Goal: Task Accomplishment & Management: Use online tool/utility

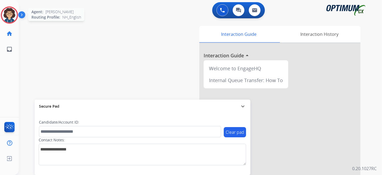
click at [13, 14] on img at bounding box center [9, 15] width 15 height 15
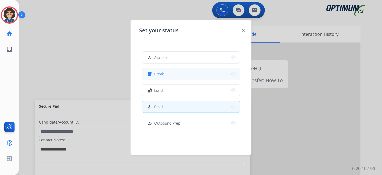
click at [164, 74] on button "free_breakfast Break" at bounding box center [191, 74] width 98 height 12
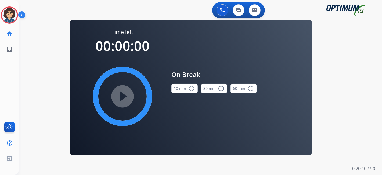
click at [189, 91] on mat-icon "radio_button_unchecked" at bounding box center [191, 88] width 6 height 6
click at [126, 99] on mat-icon "play_circle_filled" at bounding box center [122, 96] width 6 height 6
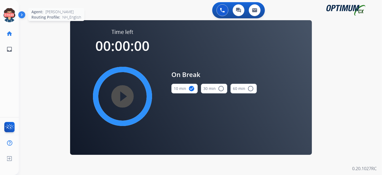
click at [1, 13] on circle at bounding box center [9, 15] width 16 height 16
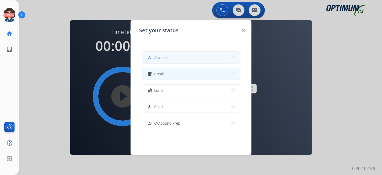
click at [183, 62] on button "how_to_reg Available" at bounding box center [191, 58] width 98 height 12
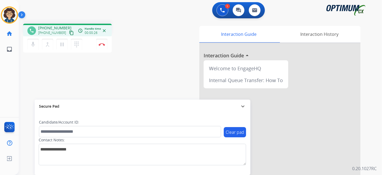
click at [69, 34] on mat-icon "content_copy" at bounding box center [71, 32] width 5 height 5
click at [84, 125] on div "Candidate/Account ID:" at bounding box center [130, 128] width 182 height 18
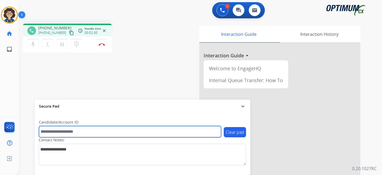
click at [84, 130] on input "text" at bounding box center [130, 131] width 182 height 11
paste input "*******"
type input "*******"
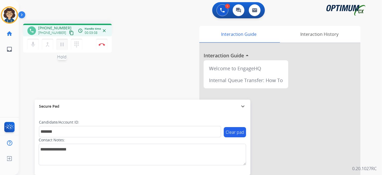
click at [62, 44] on mat-icon "pause" at bounding box center [62, 44] width 6 height 6
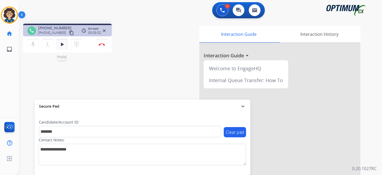
click at [62, 43] on mat-icon "play_arrow" at bounding box center [62, 44] width 6 height 6
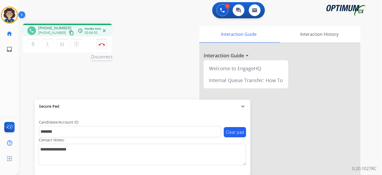
click at [103, 46] on button "Disconnect" at bounding box center [101, 44] width 11 height 11
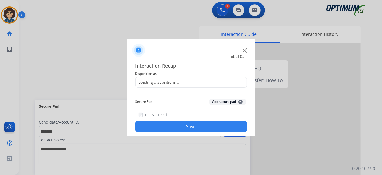
click at [177, 82] on div "Loading dispositions..." at bounding box center [158, 82] width 44 height 5
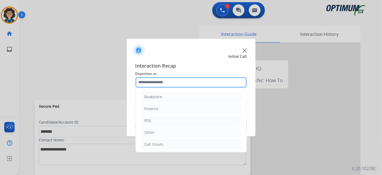
click at [177, 82] on input "text" at bounding box center [190, 82] width 111 height 11
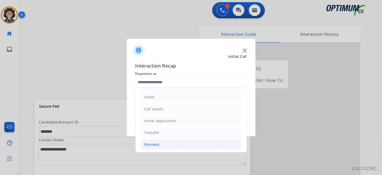
click at [171, 142] on li "Renewal" at bounding box center [191, 144] width 100 height 10
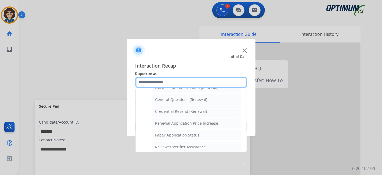
scroll to position [149, 0]
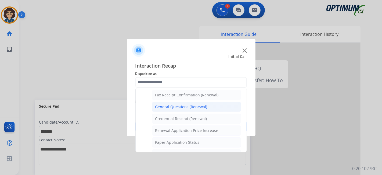
click at [208, 102] on li "General Questions (Renewal)" at bounding box center [196, 107] width 89 height 10
type input "**********"
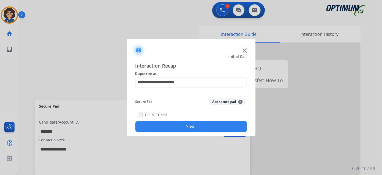
click at [214, 98] on div "Secure Pad Add secure pad +" at bounding box center [190, 101] width 111 height 11
click at [217, 103] on button "Add secure pad +" at bounding box center [227, 101] width 37 height 6
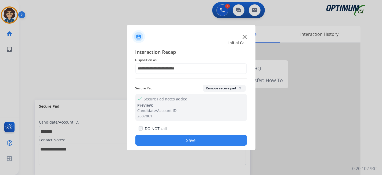
drag, startPoint x: 199, startPoint y: 137, endPoint x: 199, endPoint y: 130, distance: 7.3
click at [199, 135] on button "Save" at bounding box center [190, 140] width 111 height 11
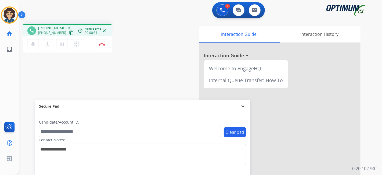
click at [68, 31] on button "content_copy" at bounding box center [71, 33] width 6 height 6
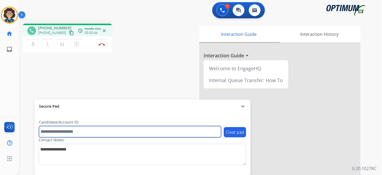
click at [93, 134] on input "text" at bounding box center [130, 131] width 182 height 11
paste input "*******"
type input "*******"
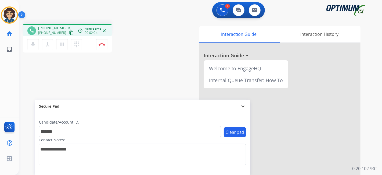
click at [169, 81] on div "Interaction Guide Interaction History Interaction Guide arrow_drop_up Welcome t…" at bounding box center [260, 135] width 200 height 218
click at [103, 44] on img at bounding box center [102, 44] width 6 height 3
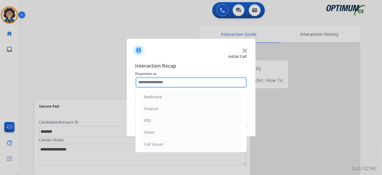
click at [166, 86] on input "text" at bounding box center [190, 82] width 111 height 11
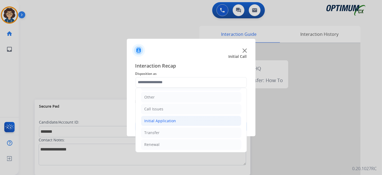
click at [179, 124] on li "Initial Application" at bounding box center [191, 120] width 100 height 10
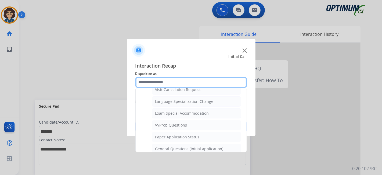
scroll to position [270, 0]
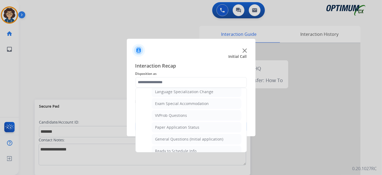
click at [225, 129] on ul "Credential Resend (Initial application) Appeals Stuck in Staff Review Paper Exa…" at bounding box center [191, 35] width 100 height 287
click at [225, 134] on li "General Questions (Initial application)" at bounding box center [196, 139] width 89 height 10
type input "**********"
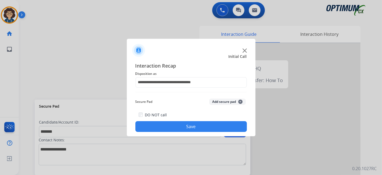
click at [235, 102] on button "Add secure pad +" at bounding box center [227, 101] width 37 height 6
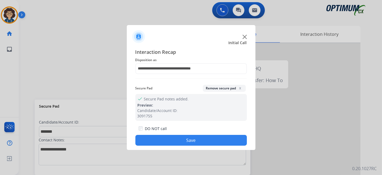
click at [201, 139] on button "Save" at bounding box center [190, 140] width 111 height 11
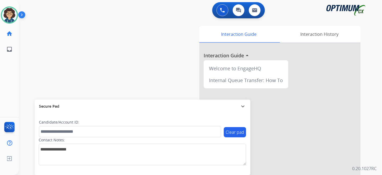
click at [129, 72] on div "swap_horiz Break voice bridge close_fullscreen Connect 3-Way Call merge_type Se…" at bounding box center [194, 131] width 350 height 224
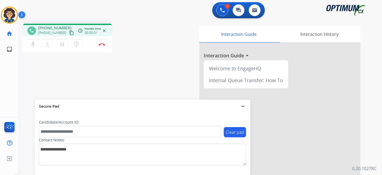
click at [69, 31] on mat-icon "content_copy" at bounding box center [71, 32] width 5 height 5
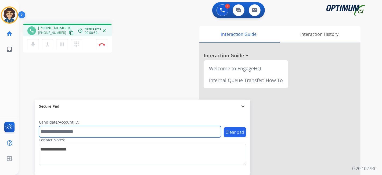
paste input "*******"
type input "*******"
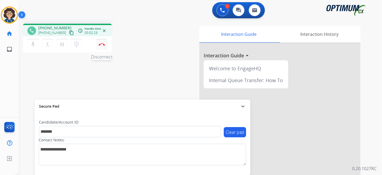
click at [103, 45] on img at bounding box center [102, 44] width 6 height 3
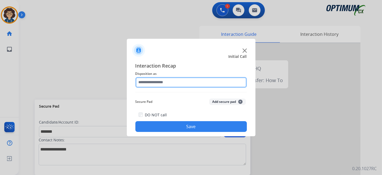
click at [162, 81] on input "text" at bounding box center [190, 82] width 111 height 11
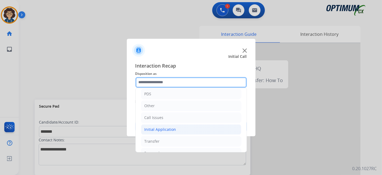
scroll to position [35, 0]
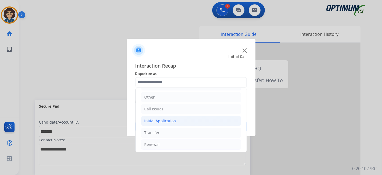
click at [175, 122] on li "Initial Application" at bounding box center [191, 120] width 100 height 10
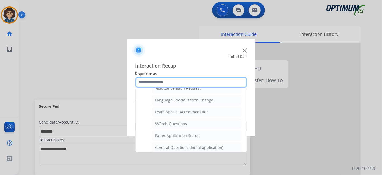
scroll to position [267, 0]
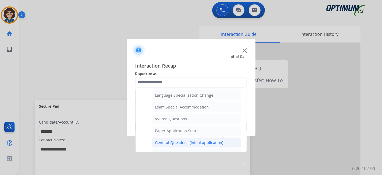
click at [208, 137] on li "General Questions (Initial application)" at bounding box center [196, 142] width 89 height 10
type input "**********"
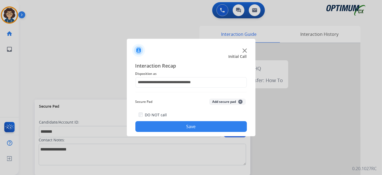
click at [223, 101] on button "Add secure pad +" at bounding box center [227, 101] width 37 height 6
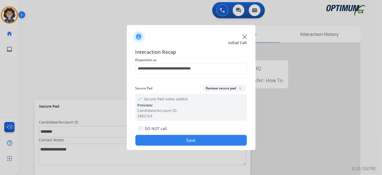
click at [194, 142] on button "Save" at bounding box center [190, 140] width 111 height 11
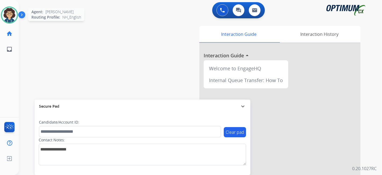
click at [10, 12] on img at bounding box center [9, 15] width 15 height 15
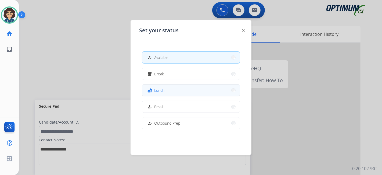
click at [161, 88] on span "Lunch" at bounding box center [159, 90] width 10 height 6
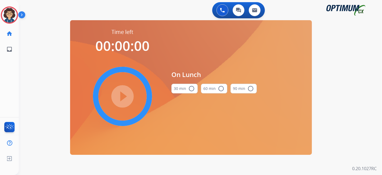
click at [183, 91] on button "30 min radio_button_unchecked" at bounding box center [184, 89] width 26 height 10
click at [126, 98] on mat-icon "play_circle_filled" at bounding box center [122, 96] width 6 height 6
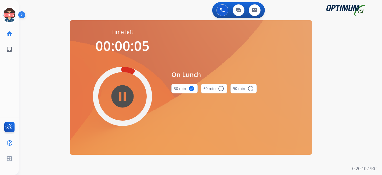
click at [124, 96] on mat-icon "pause_circle_filled" at bounding box center [122, 96] width 6 height 6
drag, startPoint x: 4, startPoint y: 16, endPoint x: 23, endPoint y: 18, distance: 19.4
click at [4, 16] on img at bounding box center [9, 15] width 15 height 15
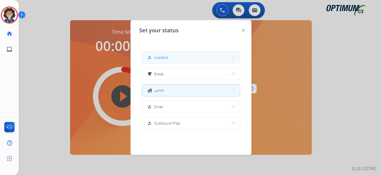
click at [189, 58] on button "how_to_reg Available" at bounding box center [191, 58] width 98 height 12
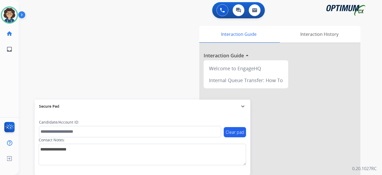
click at [153, 27] on div "swap_horiz Break voice bridge close_fullscreen Connect 3-Way Call merge_type Se…" at bounding box center [194, 131] width 350 height 224
click at [381, 114] on div "0 Voice Interactions 0 Chat Interactions 0 Email Interactions swap_horiz Break …" at bounding box center [200, 87] width 363 height 175
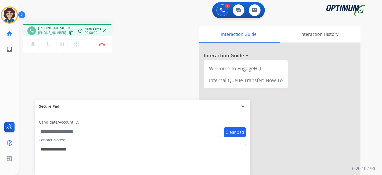
click at [68, 35] on button "content_copy" at bounding box center [71, 33] width 6 height 6
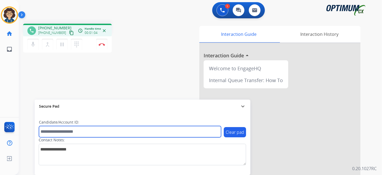
click at [81, 132] on input "text" at bounding box center [130, 131] width 182 height 11
paste input "*******"
type input "*******"
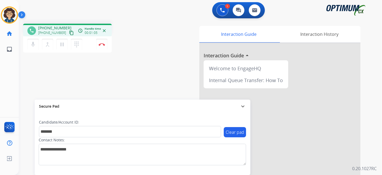
click at [123, 93] on div "phone [PHONE_NUMBER] [PHONE_NUMBER] content_copy access_time Call metrics Queue…" at bounding box center [194, 131] width 350 height 224
click at [145, 44] on div "phone [PHONE_NUMBER] [PHONE_NUMBER] content_copy access_time Call metrics Queue…" at bounding box center [90, 39] width 135 height 30
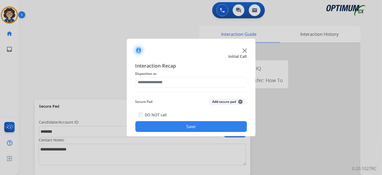
drag, startPoint x: 172, startPoint y: 75, endPoint x: 175, endPoint y: 83, distance: 8.7
click at [172, 76] on span "Disposition as" at bounding box center [190, 73] width 111 height 6
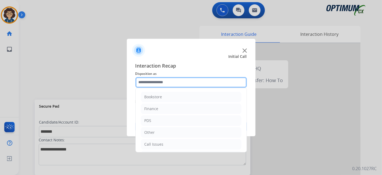
click at [175, 84] on input "text" at bounding box center [190, 82] width 111 height 11
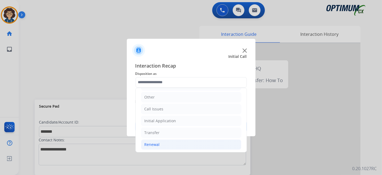
click at [176, 143] on li "Renewal" at bounding box center [191, 144] width 100 height 10
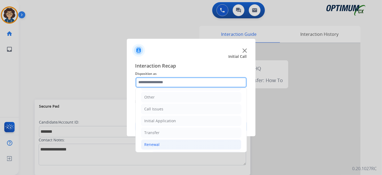
scroll to position [184, 0]
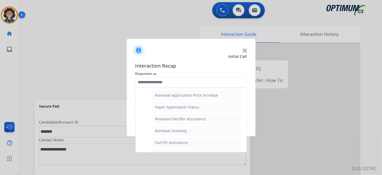
click at [247, 142] on div "Bookstore Finance PDS Other Call Issues Initial Application Transfer Renewal Na…" at bounding box center [190, 120] width 111 height 64
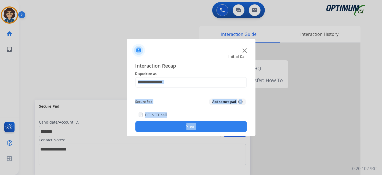
drag, startPoint x: 247, startPoint y: 142, endPoint x: 248, endPoint y: 131, distance: 11.7
click at [232, 102] on button "Add secure pad +" at bounding box center [227, 101] width 37 height 6
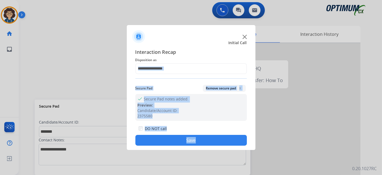
click at [202, 74] on div "Interaction Recap Disposition as Secure Pad Remove secure pad x check Secure Pa…" at bounding box center [190, 97] width 111 height 98
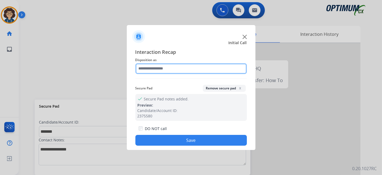
click at [210, 73] on input "text" at bounding box center [190, 68] width 111 height 11
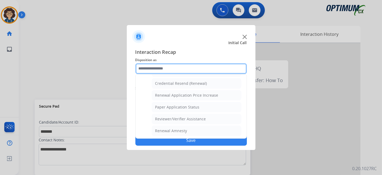
scroll to position [145, 0]
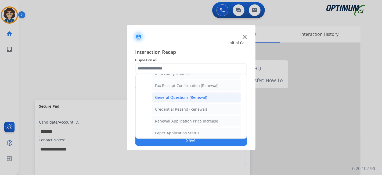
click at [194, 96] on div "General Questions (Renewal)" at bounding box center [181, 97] width 52 height 5
type input "**********"
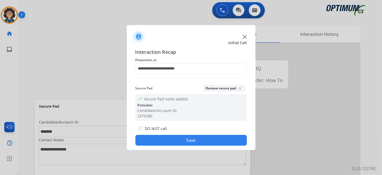
click at [197, 138] on button "Save" at bounding box center [190, 140] width 111 height 11
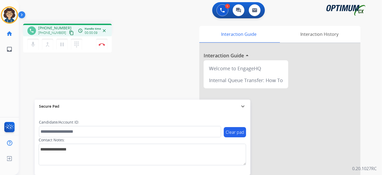
click at [69, 31] on mat-icon "content_copy" at bounding box center [71, 32] width 5 height 5
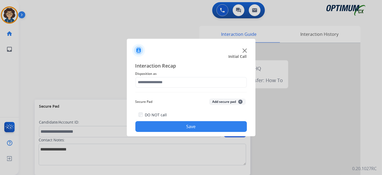
click at [162, 88] on div "Interaction Recap Disposition as Secure Pad Add secure pad + DO NOT call Save" at bounding box center [190, 97] width 111 height 70
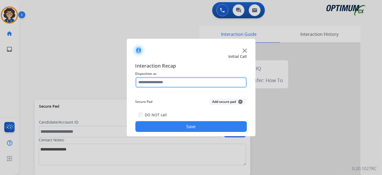
click at [167, 81] on input "text" at bounding box center [190, 82] width 111 height 11
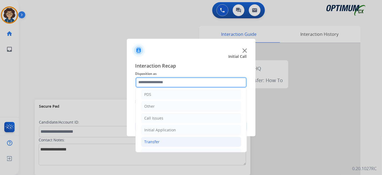
scroll to position [35, 0]
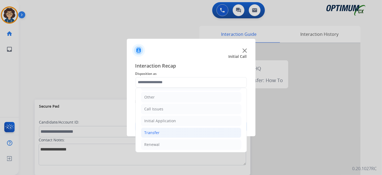
drag, startPoint x: 183, startPoint y: 140, endPoint x: 207, endPoint y: 132, distance: 25.5
click at [183, 140] on li "Renewal" at bounding box center [191, 144] width 100 height 10
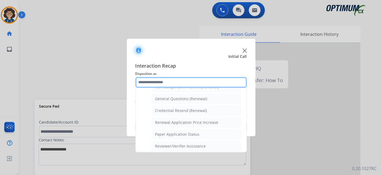
scroll to position [157, 0]
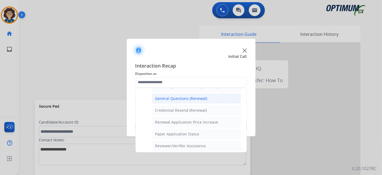
click at [194, 96] on div "General Questions (Renewal)" at bounding box center [181, 98] width 52 height 5
type input "**********"
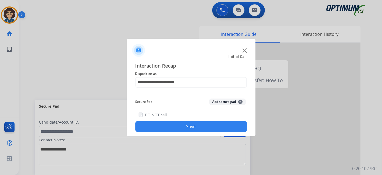
drag, startPoint x: 195, startPoint y: 132, endPoint x: 194, endPoint y: 128, distance: 4.6
click at [195, 131] on div "**********" at bounding box center [191, 96] width 129 height 79
drag, startPoint x: 194, startPoint y: 127, endPoint x: 186, endPoint y: 121, distance: 10.1
click at [193, 126] on button "Save" at bounding box center [190, 126] width 111 height 11
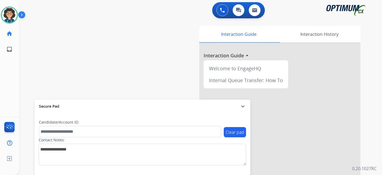
click at [133, 52] on div "swap_horiz Break voice bridge close_fullscreen Connect 3-Way Call merge_type Se…" at bounding box center [194, 131] width 350 height 224
click at [151, 35] on div "swap_horiz Break voice bridge close_fullscreen Connect 3-Way Call merge_type Se…" at bounding box center [194, 131] width 350 height 224
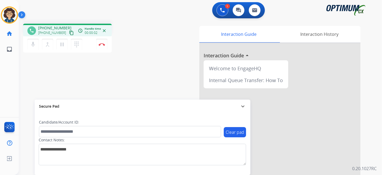
click at [69, 34] on mat-icon "content_copy" at bounding box center [71, 32] width 5 height 5
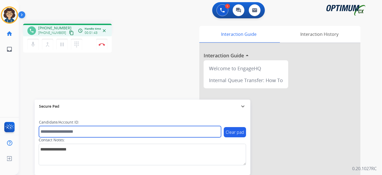
click at [99, 135] on input "text" at bounding box center [130, 131] width 182 height 11
paste input "*******"
type input "*******"
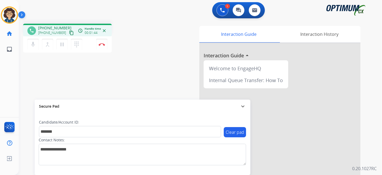
drag, startPoint x: 158, startPoint y: 79, endPoint x: 158, endPoint y: 84, distance: 5.4
click at [158, 79] on div "phone [PHONE_NUMBER] [PHONE_NUMBER] content_copy access_time Call metrics Queue…" at bounding box center [194, 131] width 350 height 224
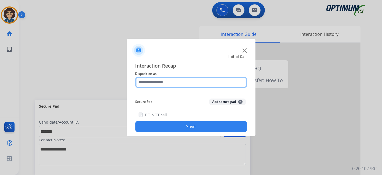
click at [173, 78] on input "text" at bounding box center [190, 82] width 111 height 11
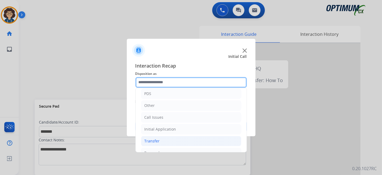
scroll to position [35, 0]
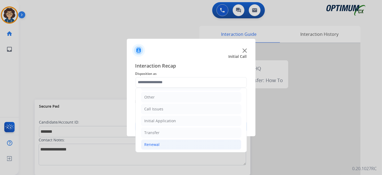
click at [174, 140] on li "Renewal" at bounding box center [191, 144] width 100 height 10
drag, startPoint x: 247, startPoint y: 104, endPoint x: 246, endPoint y: 116, distance: 11.6
click at [246, 116] on div "Bookstore Finance PDS Other Call Issues Initial Application Transfer Renewal Na…" at bounding box center [190, 120] width 111 height 64
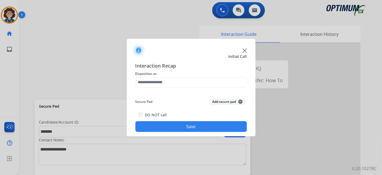
drag, startPoint x: 246, startPoint y: 103, endPoint x: 246, endPoint y: 117, distance: 13.7
click at [246, 117] on div "Interaction Recap Disposition as Secure Pad Add secure pad + DO NOT call Save" at bounding box center [190, 97] width 111 height 70
click at [232, 100] on button "Add secure pad +" at bounding box center [227, 101] width 37 height 6
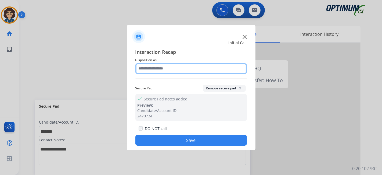
click at [232, 70] on input "text" at bounding box center [190, 68] width 111 height 11
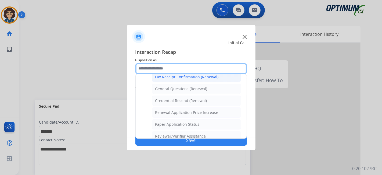
scroll to position [140, 0]
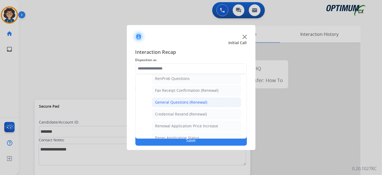
click at [195, 103] on li "General Questions (Renewal)" at bounding box center [196, 102] width 89 height 10
type input "**********"
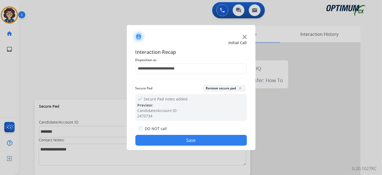
click at [187, 145] on button "Save" at bounding box center [190, 140] width 111 height 11
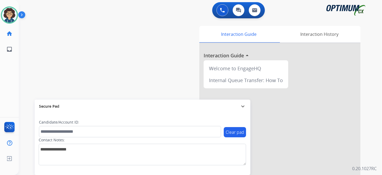
drag, startPoint x: 382, startPoint y: 72, endPoint x: 356, endPoint y: 65, distance: 26.5
click at [382, 72] on div "0 Voice Interactions 0 Chat Interactions 0 Email Interactions swap_horiz Break …" at bounding box center [200, 87] width 363 height 175
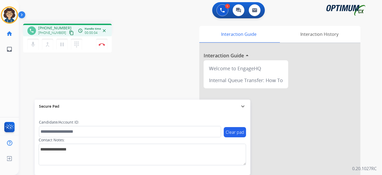
click at [64, 29] on span "[PHONE_NUMBER]" at bounding box center [54, 27] width 33 height 5
click at [69, 33] on mat-icon "content_copy" at bounding box center [71, 32] width 5 height 5
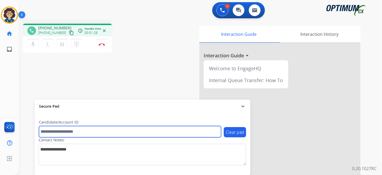
click at [91, 131] on input "text" at bounding box center [130, 131] width 182 height 11
paste input "*******"
type input "*******"
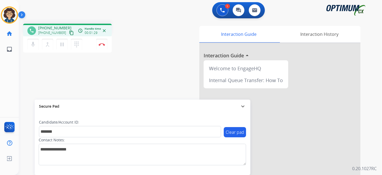
click at [126, 78] on div "phone [PHONE_NUMBER] [PHONE_NUMBER] content_copy access_time Call metrics Queue…" at bounding box center [194, 131] width 350 height 224
click at [104, 45] on img at bounding box center [102, 44] width 6 height 3
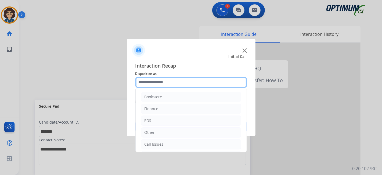
click at [176, 79] on input "text" at bounding box center [190, 82] width 111 height 11
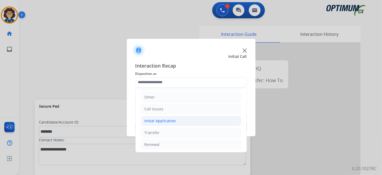
click at [191, 121] on li "Initial Application" at bounding box center [191, 120] width 100 height 10
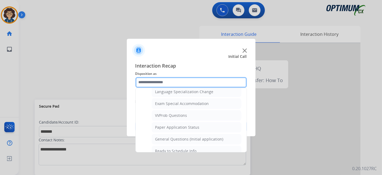
scroll to position [272, 0]
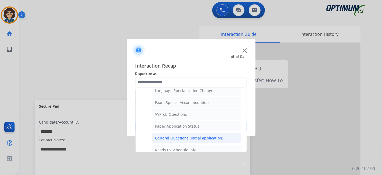
click at [214, 135] on div "General Questions (Initial application)" at bounding box center [189, 137] width 68 height 5
type input "**********"
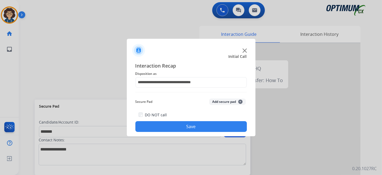
click at [232, 101] on button "Add secure pad +" at bounding box center [227, 101] width 37 height 6
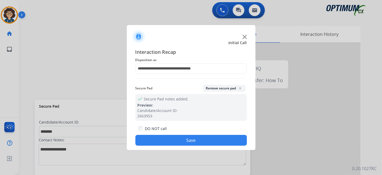
drag, startPoint x: 202, startPoint y: 143, endPoint x: 185, endPoint y: 50, distance: 94.1
click at [201, 142] on button "Save" at bounding box center [190, 140] width 111 height 11
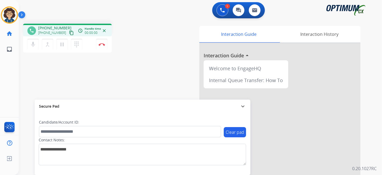
click at [69, 31] on mat-icon "content_copy" at bounding box center [71, 32] width 5 height 5
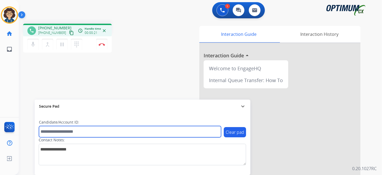
click at [90, 131] on input "text" at bounding box center [130, 131] width 182 height 11
paste input "*********"
type input "*********"
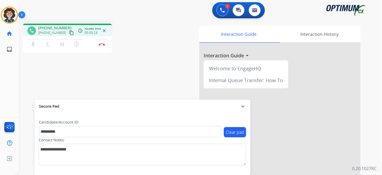
click at [123, 84] on div "phone [PHONE_NUMBER] [PHONE_NUMBER] content_copy access_time Call metrics Queue…" at bounding box center [194, 131] width 350 height 224
click at [158, 82] on div "phone [PHONE_NUMBER] [PHONE_NUMBER] content_copy access_time Call metrics Queue…" at bounding box center [194, 131] width 350 height 224
click at [103, 45] on img at bounding box center [102, 44] width 6 height 3
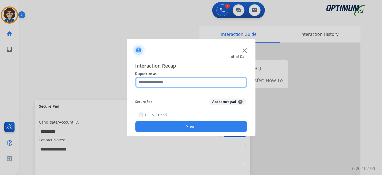
click at [186, 82] on input "text" at bounding box center [190, 82] width 111 height 11
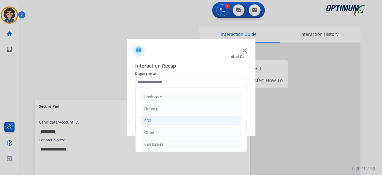
click at [186, 118] on li "PDS" at bounding box center [191, 120] width 100 height 10
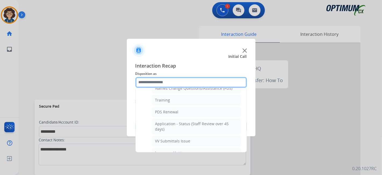
scroll to position [65, 0]
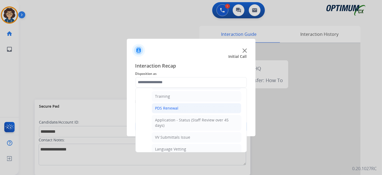
click at [200, 103] on li "PDS Renewal" at bounding box center [196, 108] width 89 height 10
type input "**********"
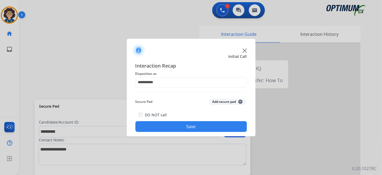
click at [221, 97] on div "Secure Pad Add secure pad +" at bounding box center [190, 101] width 111 height 11
click at [222, 99] on button "Add secure pad +" at bounding box center [227, 101] width 37 height 6
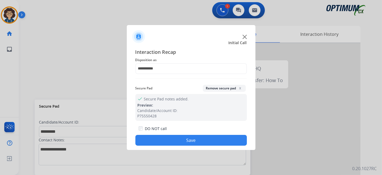
click at [205, 137] on button "Save" at bounding box center [190, 140] width 111 height 11
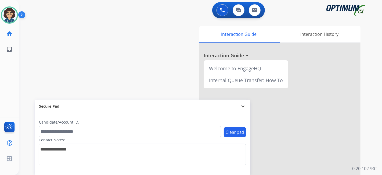
click at [124, 78] on div "swap_horiz Break voice bridge close_fullscreen Connect 3-Way Call merge_type Se…" at bounding box center [194, 131] width 350 height 224
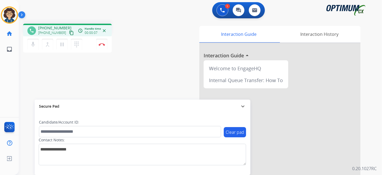
click at [69, 33] on mat-icon "content_copy" at bounding box center [71, 32] width 5 height 5
drag, startPoint x: 71, startPoint y: 138, endPoint x: 71, endPoint y: 132, distance: 5.6
click at [71, 136] on div "Clear pad Candidate/Account ID: Contact Notes:" at bounding box center [142, 142] width 207 height 46
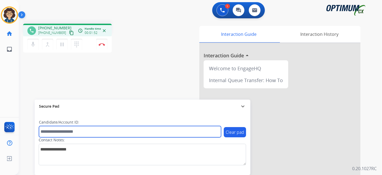
click at [71, 132] on input "text" at bounding box center [130, 131] width 182 height 11
paste input "*******"
type input "*******"
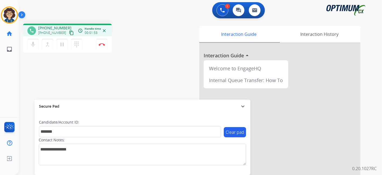
click at [146, 74] on div "phone [PHONE_NUMBER] [PHONE_NUMBER] content_copy access_time Call metrics Queue…" at bounding box center [194, 131] width 350 height 224
drag, startPoint x: 163, startPoint y: 42, endPoint x: 167, endPoint y: 40, distance: 4.3
click at [164, 42] on div "Interaction Guide Interaction History Interaction Guide arrow_drop_up Welcome t…" at bounding box center [260, 135] width 200 height 218
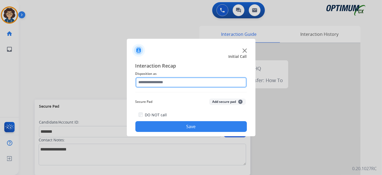
click at [203, 82] on input "text" at bounding box center [190, 82] width 111 height 11
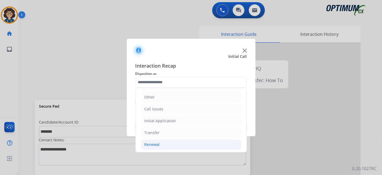
drag, startPoint x: 173, startPoint y: 143, endPoint x: 176, endPoint y: 143, distance: 2.7
click at [173, 143] on li "Renewal" at bounding box center [191, 144] width 100 height 10
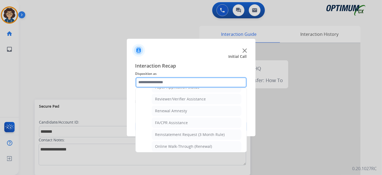
scroll to position [145, 0]
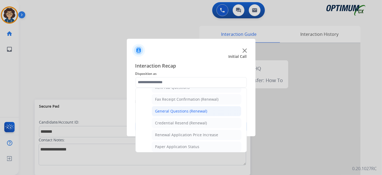
click at [205, 111] on li "General Questions (Renewal)" at bounding box center [196, 111] width 89 height 10
type input "**********"
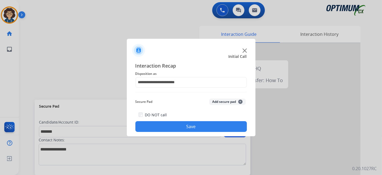
click at [221, 106] on div "Secure Pad Add secure pad +" at bounding box center [190, 101] width 111 height 11
click at [222, 102] on button "Add secure pad +" at bounding box center [227, 101] width 37 height 6
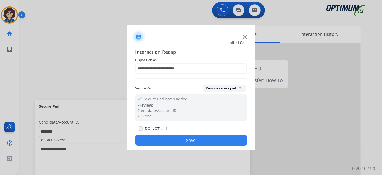
click at [208, 138] on button "Save" at bounding box center [190, 140] width 111 height 11
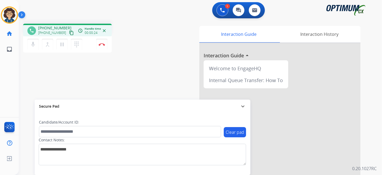
click at [69, 32] on mat-icon "content_copy" at bounding box center [71, 32] width 5 height 5
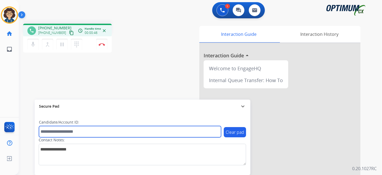
click at [84, 132] on input "text" at bounding box center [130, 131] width 182 height 11
paste input "*******"
type input "*******"
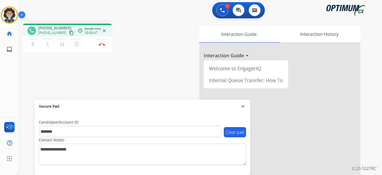
drag, startPoint x: 126, startPoint y: 78, endPoint x: 131, endPoint y: 94, distance: 16.5
click at [127, 78] on div "phone [PHONE_NUMBER] [PHONE_NUMBER] content_copy access_time Call metrics Queue…" at bounding box center [194, 131] width 350 height 224
click at [160, 85] on div "phone [PHONE_NUMBER] [PHONE_NUMBER] content_copy access_time Call metrics Queue…" at bounding box center [194, 131] width 350 height 224
click at [63, 41] on button "pause Hold" at bounding box center [61, 44] width 11 height 11
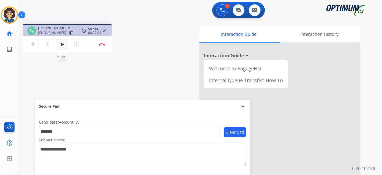
click at [63, 45] on mat-icon "play_arrow" at bounding box center [62, 44] width 6 height 6
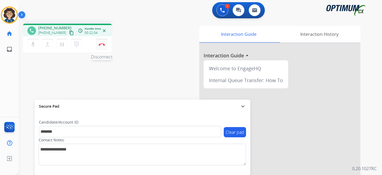
click at [101, 45] on img at bounding box center [102, 44] width 6 height 3
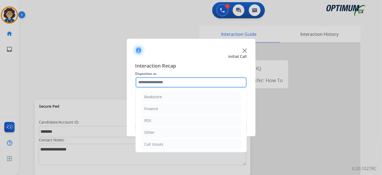
click at [185, 82] on input "text" at bounding box center [190, 82] width 111 height 11
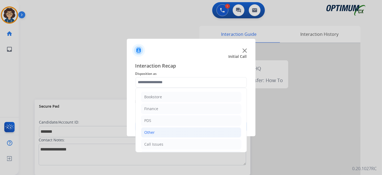
click at [196, 127] on li "Other" at bounding box center [191, 132] width 100 height 10
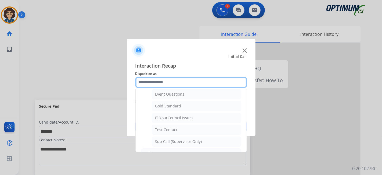
scroll to position [128, 0]
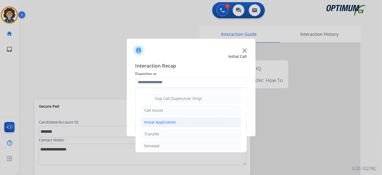
click at [187, 120] on li "Initial Application" at bounding box center [191, 122] width 100 height 10
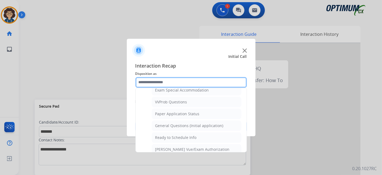
scroll to position [285, 0]
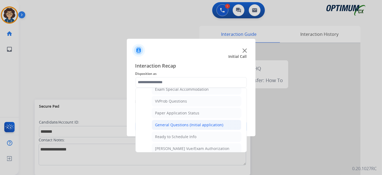
click at [210, 122] on div "General Questions (Initial application)" at bounding box center [189, 124] width 68 height 5
type input "**********"
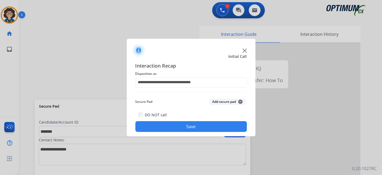
click at [225, 104] on button "Add secure pad +" at bounding box center [227, 101] width 37 height 6
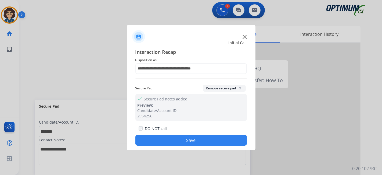
click at [207, 135] on button "Save" at bounding box center [190, 140] width 111 height 11
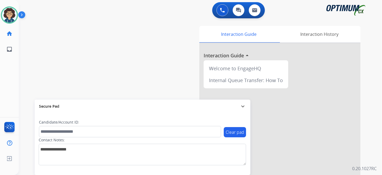
drag, startPoint x: 39, startPoint y: 23, endPoint x: 19, endPoint y: 19, distance: 20.1
click at [38, 22] on div "swap_horiz Break voice bridge close_fullscreen Connect 3-Way Call merge_type Se…" at bounding box center [194, 131] width 350 height 224
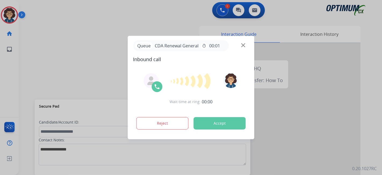
click at [13, 17] on div at bounding box center [191, 87] width 382 height 175
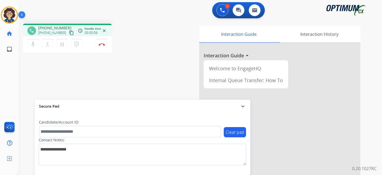
drag, startPoint x: 64, startPoint y: 32, endPoint x: 67, endPoint y: 30, distance: 3.0
click at [69, 31] on mat-icon "content_copy" at bounding box center [71, 32] width 5 height 5
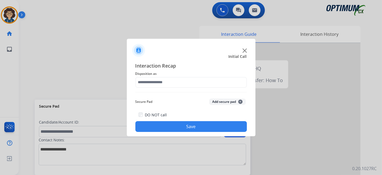
drag, startPoint x: 52, startPoint y: 72, endPoint x: 42, endPoint y: 63, distance: 12.9
click at [51, 71] on div at bounding box center [191, 87] width 382 height 175
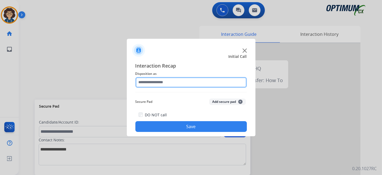
click at [209, 85] on input "text" at bounding box center [190, 82] width 111 height 11
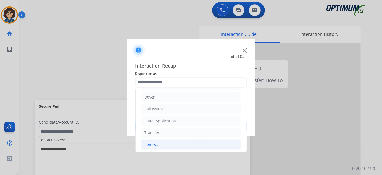
click at [183, 140] on li "Renewal" at bounding box center [191, 144] width 100 height 10
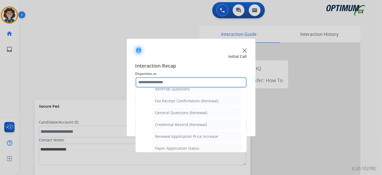
scroll to position [141, 0]
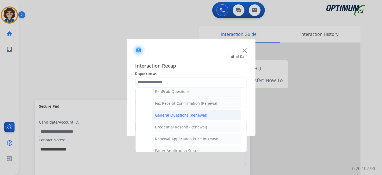
click at [211, 110] on li "General Questions (Renewal)" at bounding box center [196, 115] width 89 height 10
type input "**********"
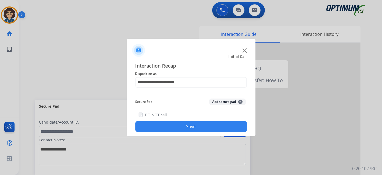
drag, startPoint x: 213, startPoint y: 122, endPoint x: 207, endPoint y: 121, distance: 6.1
click at [212, 122] on button "Save" at bounding box center [190, 126] width 111 height 11
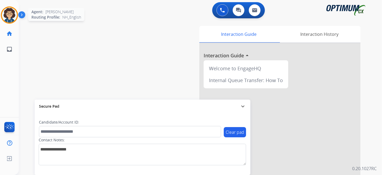
click at [11, 21] on img at bounding box center [9, 15] width 15 height 15
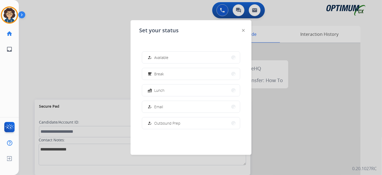
click at [174, 81] on div "how_to_reg Available free_breakfast Break fastfood Lunch how_to_reg Email how_t…" at bounding box center [191, 90] width 104 height 86
click at [183, 73] on button "free_breakfast Break" at bounding box center [191, 74] width 98 height 12
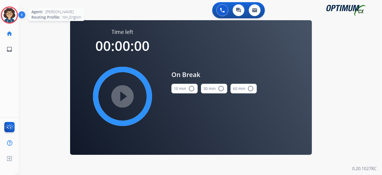
drag, startPoint x: 6, startPoint y: 12, endPoint x: 11, endPoint y: 11, distance: 5.5
click at [6, 12] on img at bounding box center [9, 15] width 15 height 15
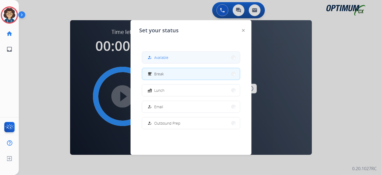
click at [183, 58] on button "how_to_reg Available" at bounding box center [191, 58] width 98 height 12
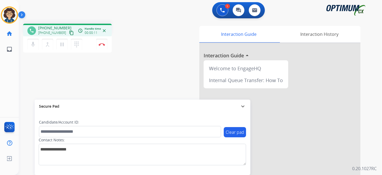
click at [69, 33] on mat-icon "content_copy" at bounding box center [71, 32] width 5 height 5
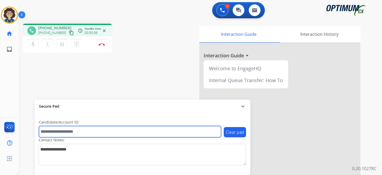
click at [63, 131] on input "text" at bounding box center [130, 131] width 182 height 11
paste input "*******"
type input "*******"
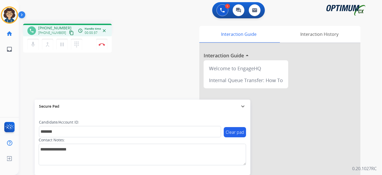
click at [107, 89] on div "phone [PHONE_NUMBER] [PHONE_NUMBER] content_copy access_time Call metrics Queue…" at bounding box center [194, 131] width 350 height 224
click at [98, 42] on button "Disconnect" at bounding box center [101, 44] width 11 height 11
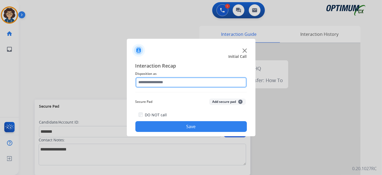
click at [196, 81] on input "text" at bounding box center [190, 82] width 111 height 11
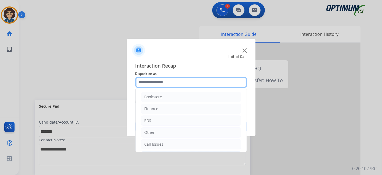
scroll to position [35, 0]
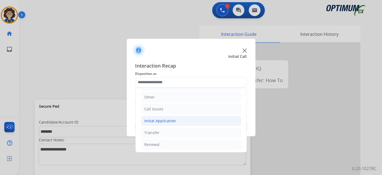
click at [183, 122] on li "Initial Application" at bounding box center [191, 120] width 100 height 10
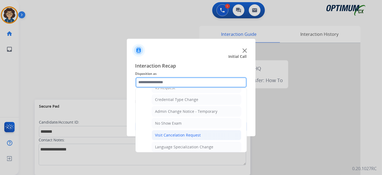
scroll to position [217, 0]
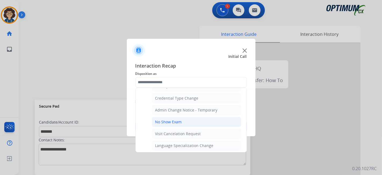
click at [187, 117] on li "No Show Exam" at bounding box center [196, 122] width 89 height 10
type input "**********"
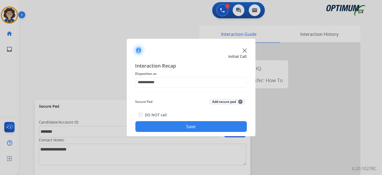
drag, startPoint x: 220, startPoint y: 98, endPoint x: 220, endPoint y: 100, distance: 2.7
click at [220, 99] on div "Secure Pad Add secure pad +" at bounding box center [190, 101] width 111 height 11
click at [223, 101] on button "Add secure pad +" at bounding box center [227, 101] width 37 height 6
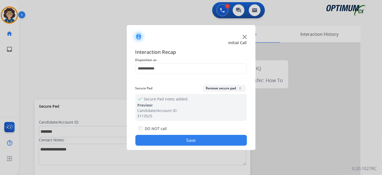
drag, startPoint x: 202, startPoint y: 138, endPoint x: 199, endPoint y: 126, distance: 12.3
click at [201, 137] on button "Save" at bounding box center [190, 140] width 111 height 11
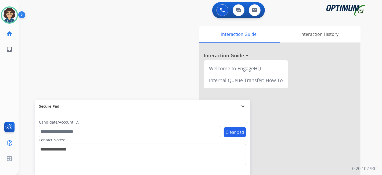
click at [169, 52] on div "Interaction Guide Interaction History Interaction Guide arrow_drop_up Welcome t…" at bounding box center [260, 135] width 200 height 218
click at [10, 14] on img at bounding box center [9, 15] width 15 height 15
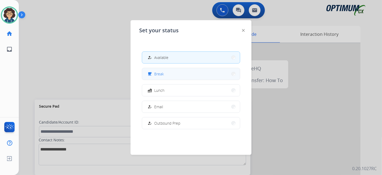
click at [180, 74] on button "free_breakfast Break" at bounding box center [191, 74] width 98 height 12
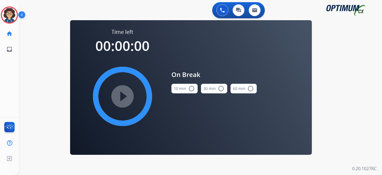
click at [185, 90] on button "10 min radio_button_unchecked" at bounding box center [184, 89] width 26 height 10
click at [126, 99] on mat-icon "play_circle_filled" at bounding box center [122, 96] width 6 height 6
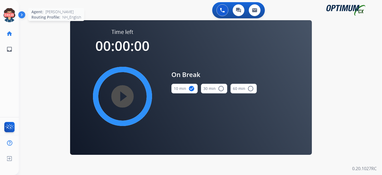
click at [9, 18] on icon at bounding box center [9, 14] width 17 height 17
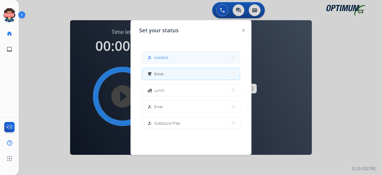
click at [190, 57] on button "how_to_reg Available" at bounding box center [191, 58] width 98 height 12
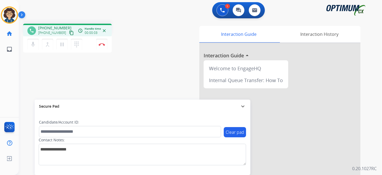
click at [69, 30] on mat-icon "content_copy" at bounding box center [71, 32] width 5 height 5
click at [68, 30] on button "content_copy" at bounding box center [71, 33] width 6 height 6
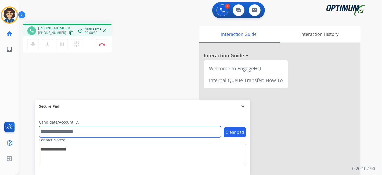
click at [90, 133] on input "text" at bounding box center [130, 131] width 182 height 11
paste input "*******"
type input "*******"
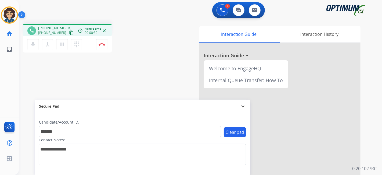
drag, startPoint x: 143, startPoint y: 76, endPoint x: 167, endPoint y: 7, distance: 73.8
click at [145, 70] on div "phone [PHONE_NUMBER] [PHONE_NUMBER] content_copy access_time Call metrics Queue…" at bounding box center [194, 131] width 350 height 224
click at [105, 47] on button "Disconnect" at bounding box center [101, 44] width 11 height 11
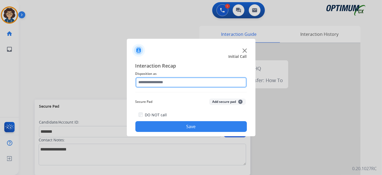
click at [179, 81] on input "text" at bounding box center [190, 82] width 111 height 11
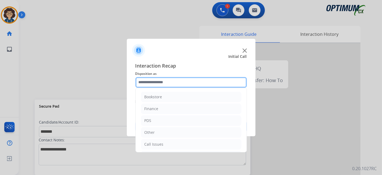
scroll to position [35, 0]
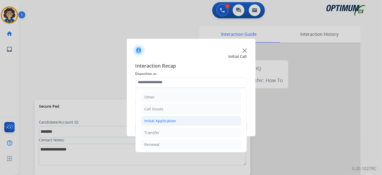
click at [187, 122] on li "Initial Application" at bounding box center [191, 120] width 100 height 10
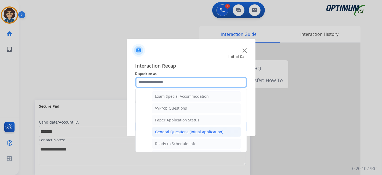
scroll to position [279, 0]
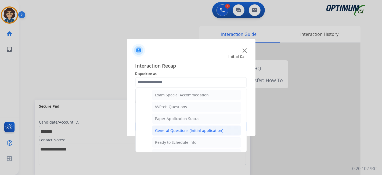
click at [213, 128] on div "General Questions (Initial application)" at bounding box center [189, 130] width 68 height 5
type input "**********"
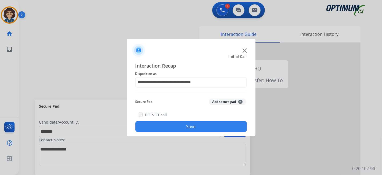
click at [233, 102] on button "Add secure pad +" at bounding box center [227, 101] width 37 height 6
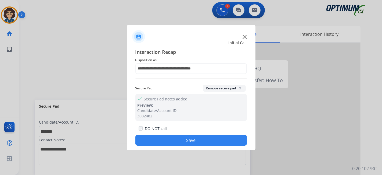
click at [197, 138] on button "Save" at bounding box center [190, 140] width 111 height 11
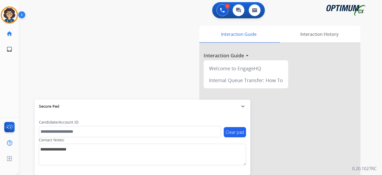
click at [153, 72] on div "swap_horiz Break voice bridge close_fullscreen Connect 3-Way Call merge_type Se…" at bounding box center [194, 131] width 350 height 224
drag, startPoint x: 328, startPoint y: 142, endPoint x: 174, endPoint y: 41, distance: 184.5
click at [174, 41] on div "Interaction Guide Interaction History Interaction Guide arrow_drop_up Welcome t…" at bounding box center [260, 135] width 200 height 218
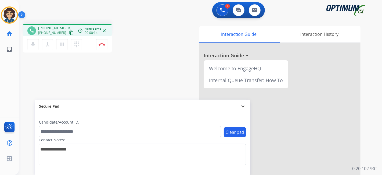
click at [69, 32] on mat-icon "content_copy" at bounding box center [71, 32] width 5 height 5
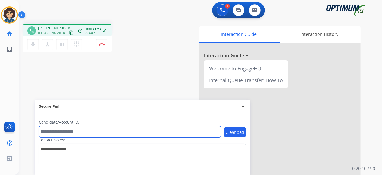
click at [97, 128] on input "text" at bounding box center [130, 131] width 182 height 11
paste input "*******"
type input "*******"
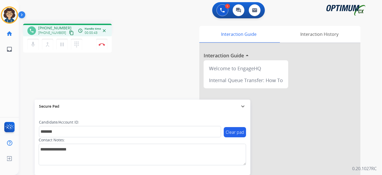
click at [128, 76] on div "phone [PHONE_NUMBER] [PHONE_NUMBER] content_copy access_time Call metrics Queue…" at bounding box center [194, 131] width 350 height 224
click at [160, 45] on div "phone [PHONE_NUMBER] [PHONE_NUMBER] content_copy access_time Call metrics Queue…" at bounding box center [194, 131] width 350 height 224
click at [50, 87] on div "phone [PHONE_NUMBER] [PHONE_NUMBER] content_copy access_time Call metrics Queue…" at bounding box center [194, 131] width 350 height 224
click at [105, 45] on button "Disconnect" at bounding box center [101, 44] width 11 height 11
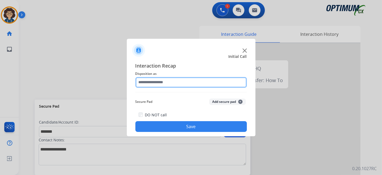
click at [187, 83] on input "text" at bounding box center [190, 82] width 111 height 11
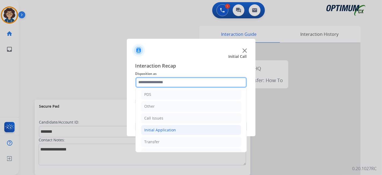
scroll to position [35, 0]
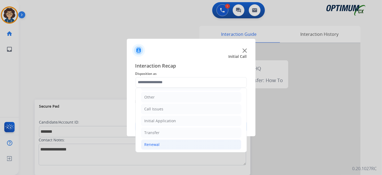
click at [181, 142] on li "Renewal" at bounding box center [191, 144] width 100 height 10
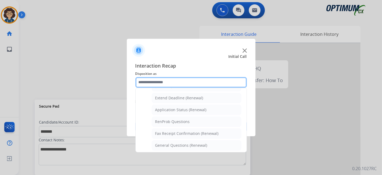
scroll to position [120, 0]
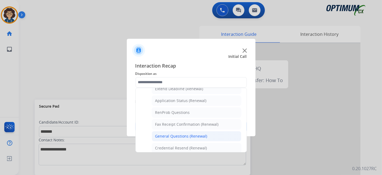
click at [215, 131] on li "General Questions (Renewal)" at bounding box center [196, 136] width 89 height 10
type input "**********"
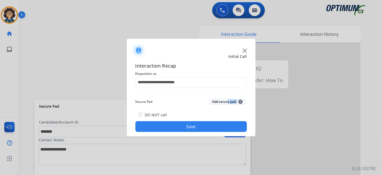
click at [225, 104] on div "Secure Pad Add secure pad +" at bounding box center [190, 101] width 111 height 11
click at [225, 103] on button "Add secure pad +" at bounding box center [227, 101] width 37 height 6
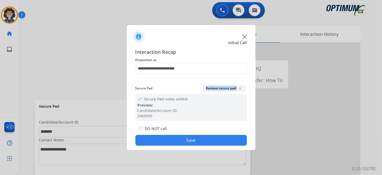
click at [197, 140] on button "Save" at bounding box center [190, 140] width 111 height 11
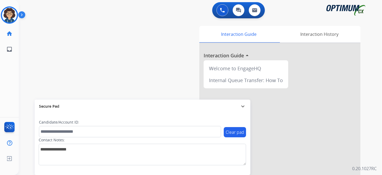
click at [99, 63] on div "swap_horiz Break voice bridge close_fullscreen Connect 3-Way Call merge_type Se…" at bounding box center [194, 131] width 350 height 224
drag, startPoint x: 56, startPoint y: 76, endPoint x: 48, endPoint y: 73, distance: 8.9
click at [54, 75] on div "swap_horiz Break voice bridge close_fullscreen Connect 3-Way Call merge_type Se…" at bounding box center [194, 131] width 350 height 224
click at [6, 12] on img at bounding box center [9, 15] width 15 height 15
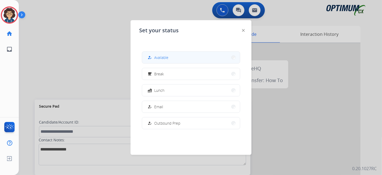
click at [157, 55] on span "Available" at bounding box center [161, 58] width 14 height 6
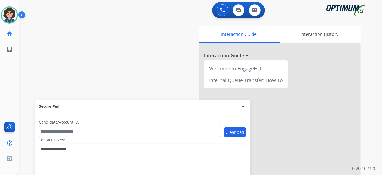
click at [117, 64] on div "swap_horiz Break voice bridge close_fullscreen Connect 3-Way Call merge_type Se…" at bounding box center [194, 131] width 350 height 224
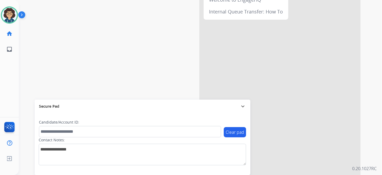
drag, startPoint x: 143, startPoint y: 39, endPoint x: 146, endPoint y: 39, distance: 3.0
click at [144, 39] on div "swap_horiz Break voice bridge close_fullscreen Connect 3-Way Call merge_type Se…" at bounding box center [194, 63] width 350 height 224
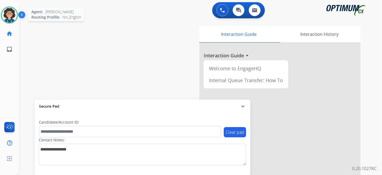
click at [8, 16] on img at bounding box center [9, 15] width 15 height 15
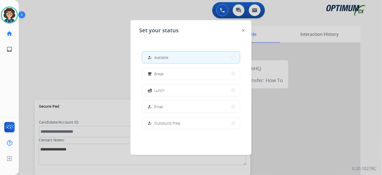
scroll to position [134, 0]
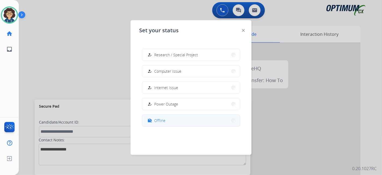
click at [176, 121] on button "work_off Offline" at bounding box center [191, 120] width 98 height 12
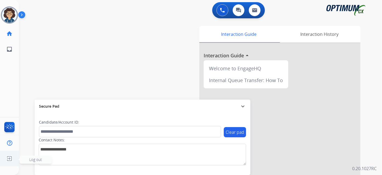
click at [11, 163] on img at bounding box center [10, 158] width 10 height 10
